Goal: Task Accomplishment & Management: Use online tool/utility

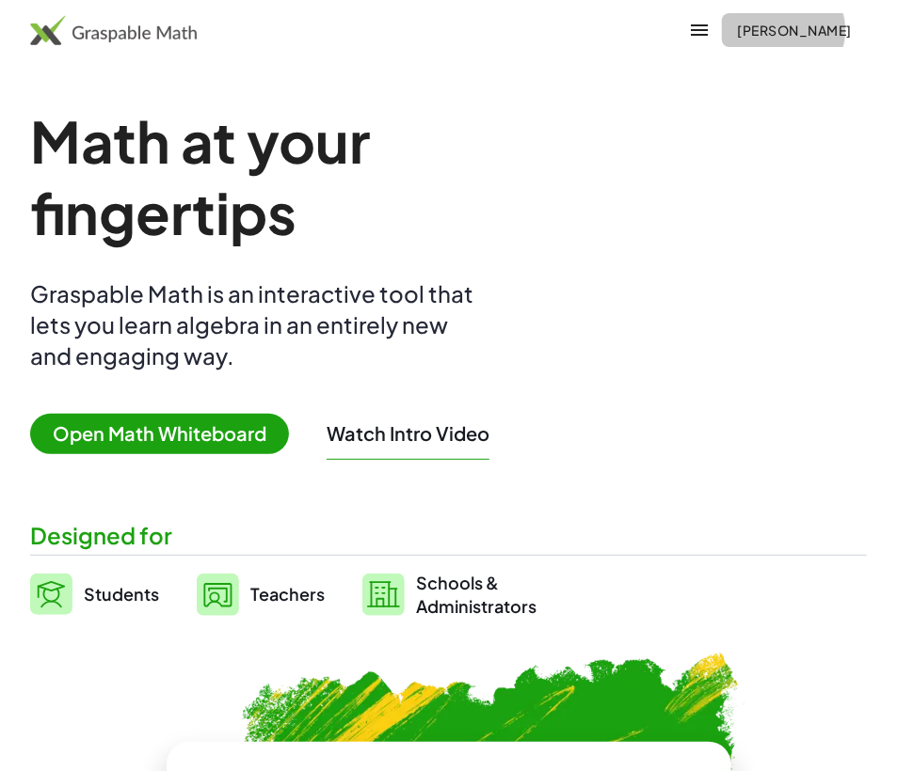
click at [811, 32] on span "[PERSON_NAME]" at bounding box center [794, 30] width 115 height 17
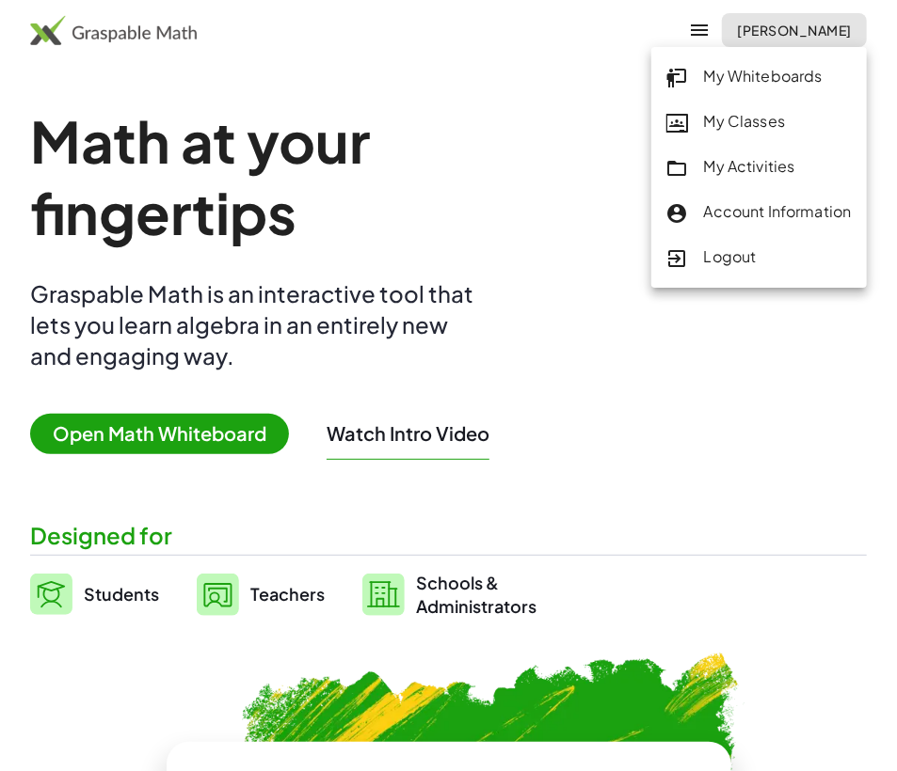
click at [744, 166] on div "My Activities" at bounding box center [758, 167] width 185 height 24
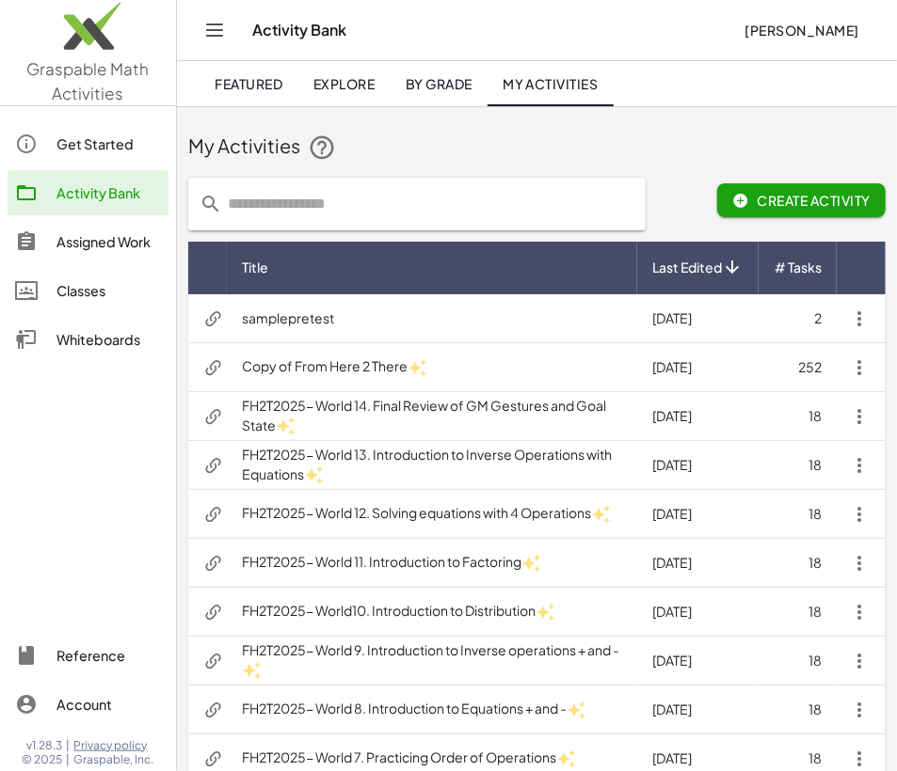
click at [57, 294] on div "Classes" at bounding box center [108, 290] width 104 height 23
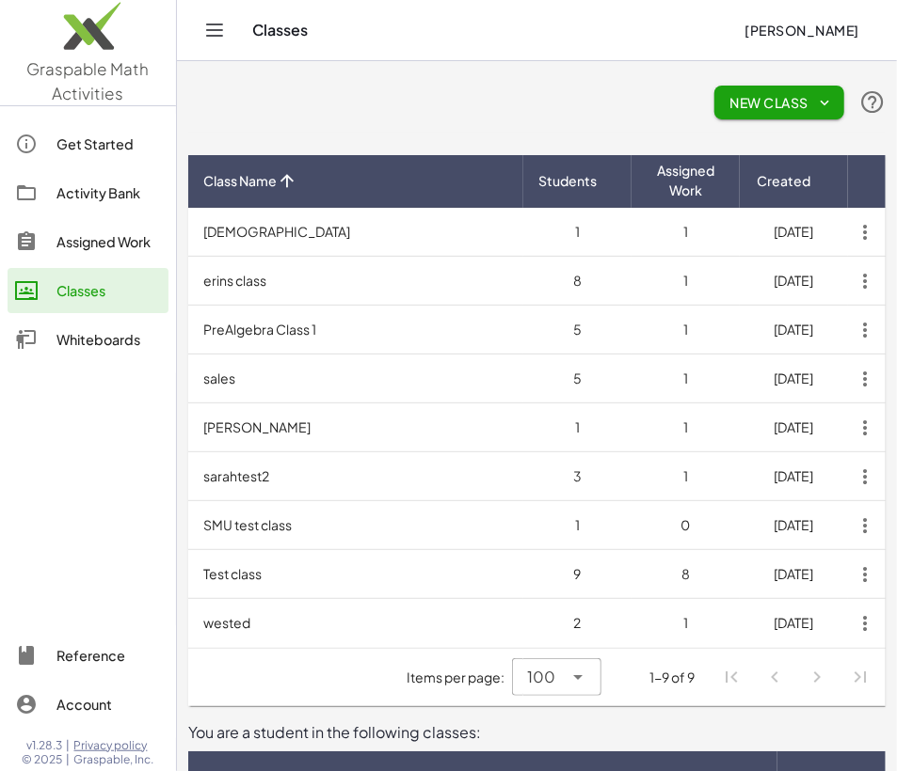
scroll to position [395, 0]
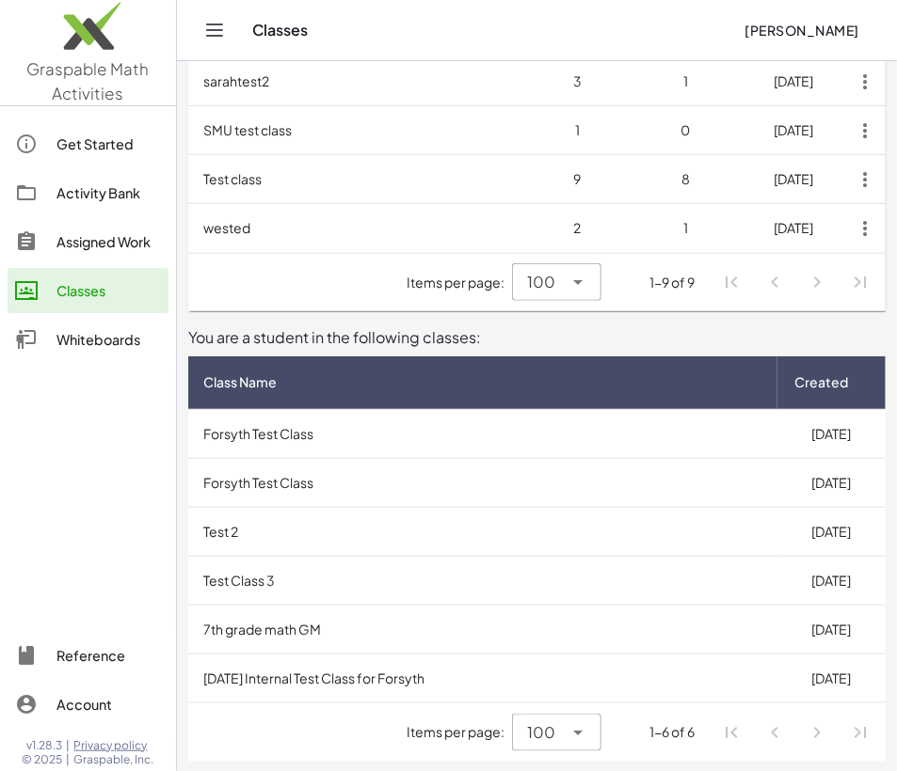
click at [335, 441] on td "Forsyth Test Class" at bounding box center [482, 433] width 589 height 49
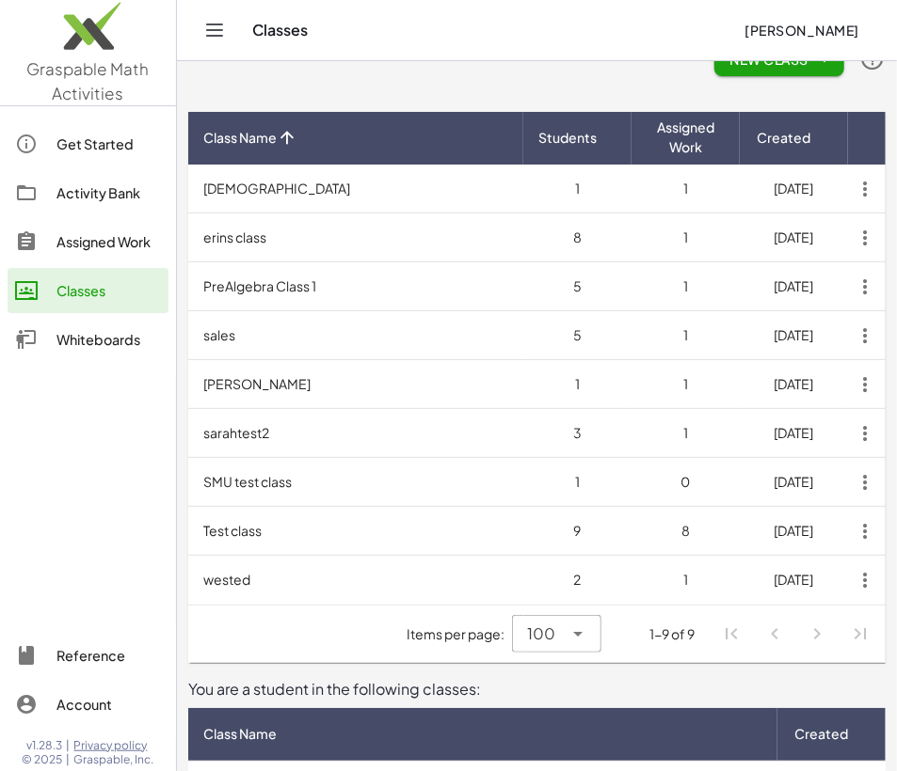
scroll to position [395, 0]
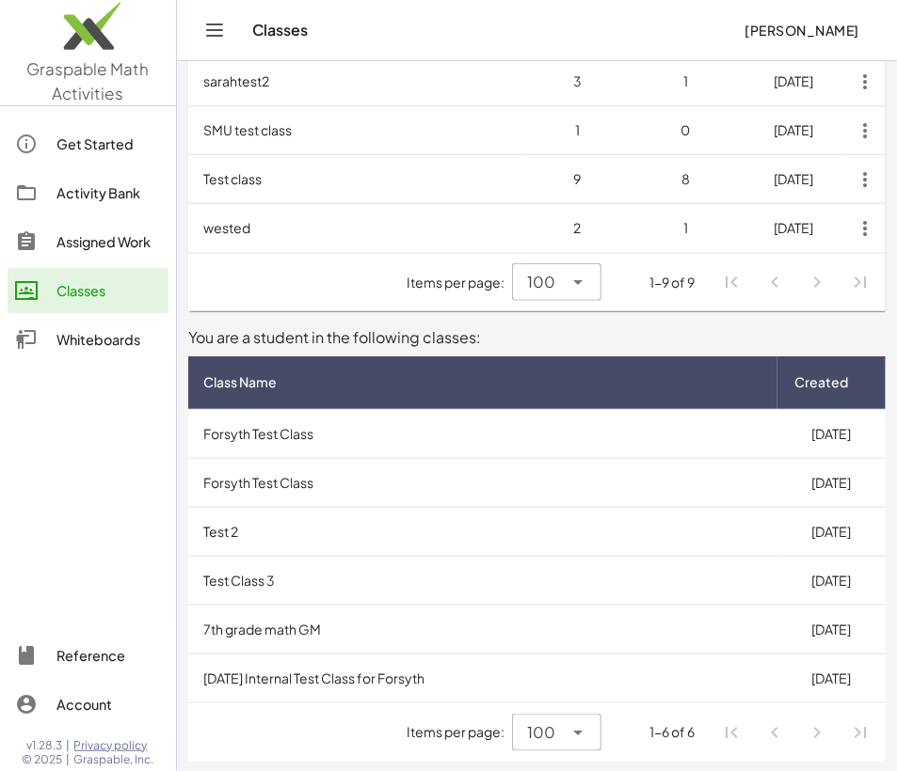
click at [247, 485] on td "Forsyth Test Class" at bounding box center [482, 482] width 589 height 49
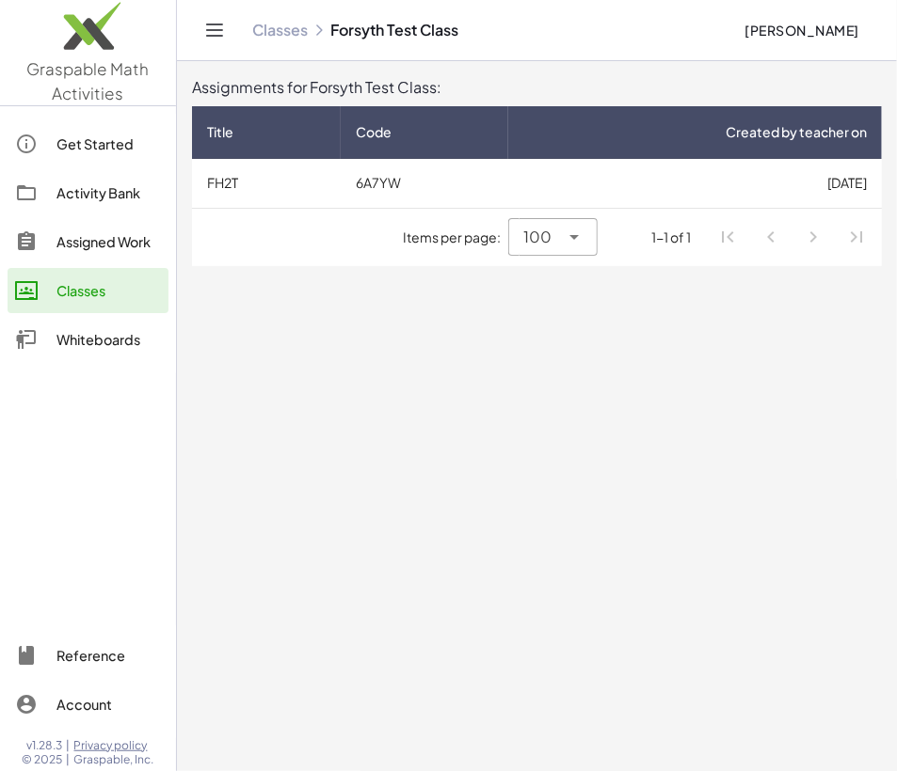
click at [382, 183] on td "6A7YW" at bounding box center [424, 183] width 167 height 49
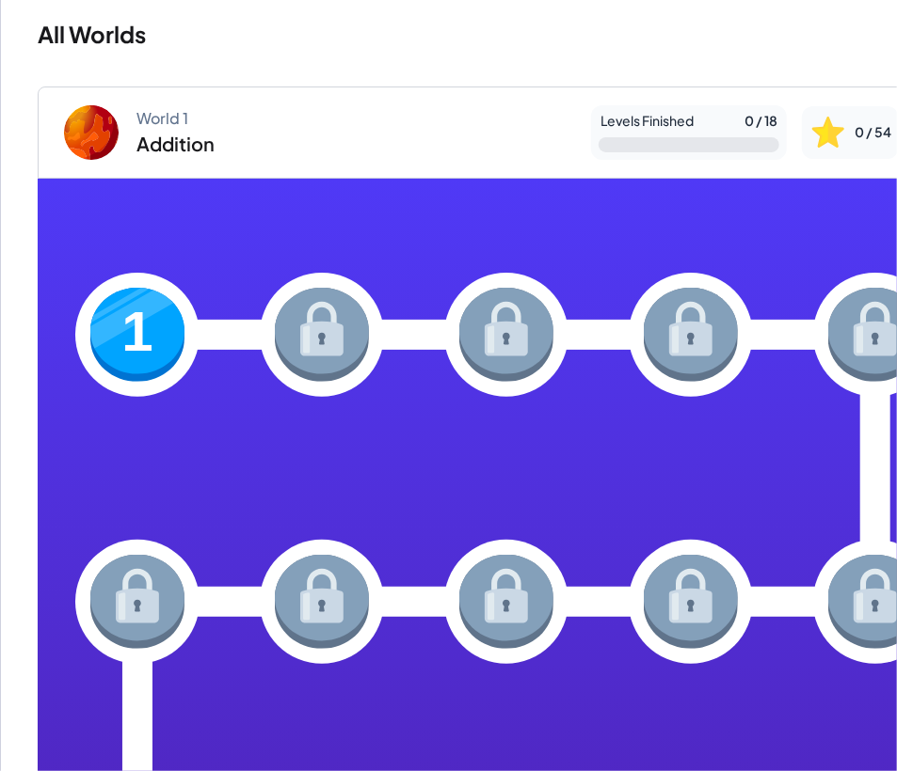
scroll to position [110, 0]
